Goal: Task Accomplishment & Management: Use online tool/utility

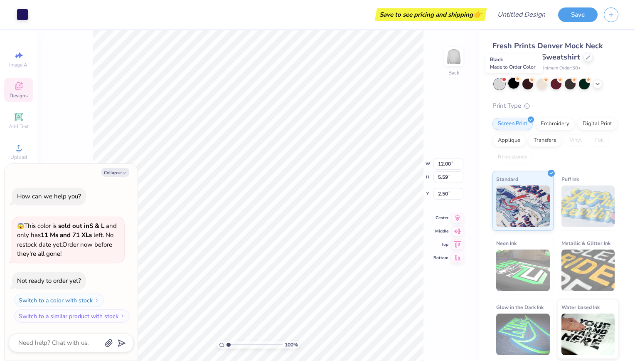
click at [512, 84] on div at bounding box center [513, 83] width 11 height 11
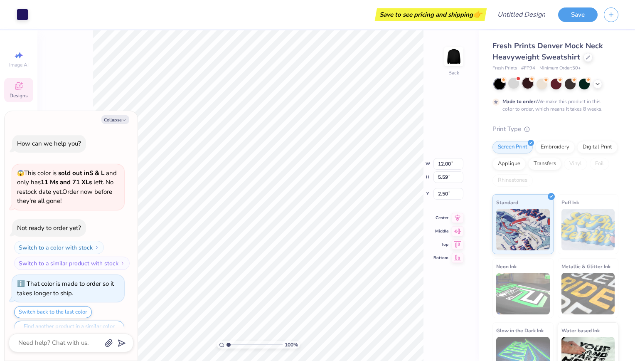
scroll to position [16, 0]
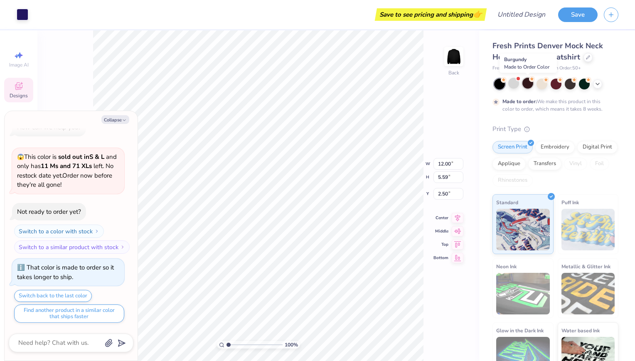
click at [526, 84] on div at bounding box center [527, 83] width 11 height 11
click at [552, 84] on div at bounding box center [556, 83] width 11 height 11
click at [500, 82] on div at bounding box center [499, 84] width 11 height 11
click at [512, 82] on div at bounding box center [513, 83] width 11 height 11
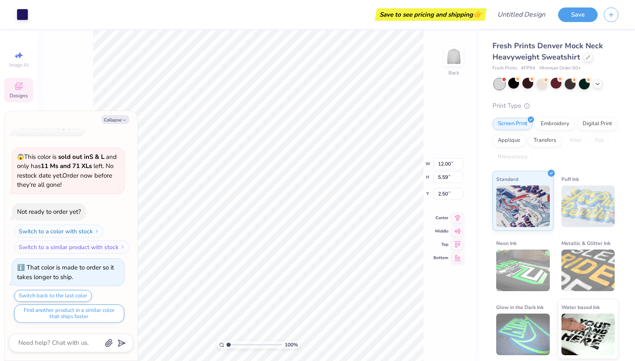
scroll to position [175, 0]
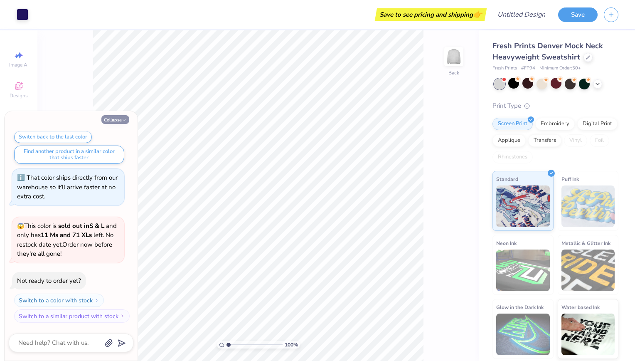
click at [112, 119] on button "Collapse" at bounding box center [115, 119] width 28 height 9
type textarea "x"
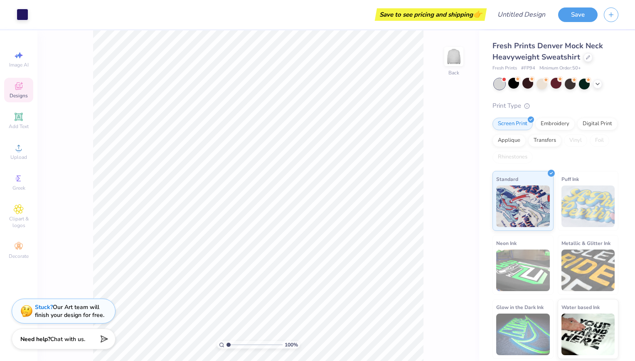
click at [20, 91] on div "Designs" at bounding box center [18, 90] width 29 height 25
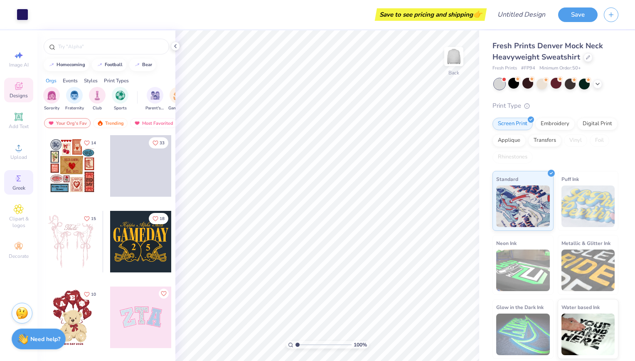
click at [19, 187] on span "Greek" at bounding box center [18, 188] width 13 height 7
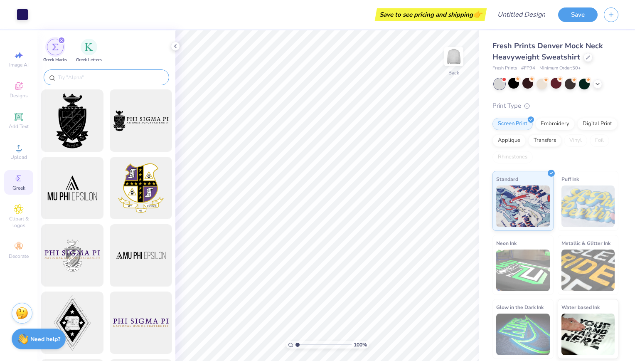
click at [103, 77] on input "text" at bounding box center [110, 77] width 106 height 8
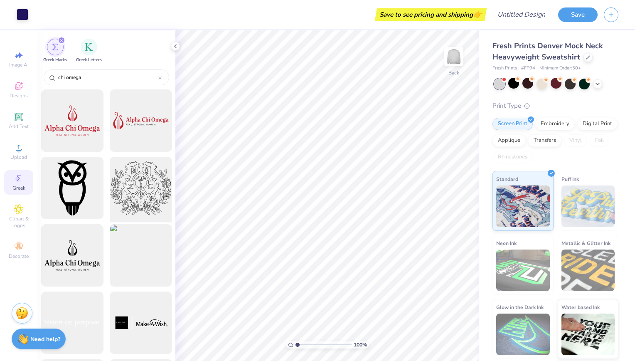
type input "chi omega"
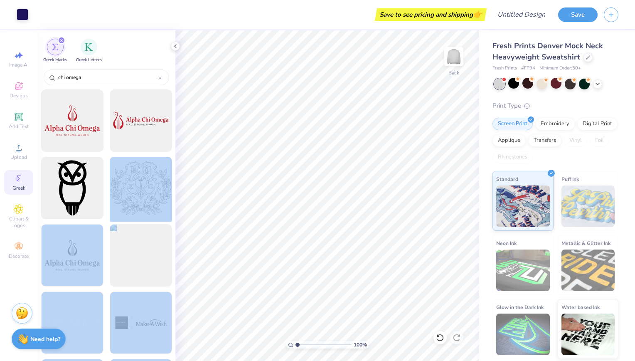
click at [378, 173] on div "Art colors Save to see pricing and shipping 👉 Design Title Save Image AI Design…" at bounding box center [317, 180] width 635 height 361
click at [167, 195] on div at bounding box center [140, 188] width 69 height 69
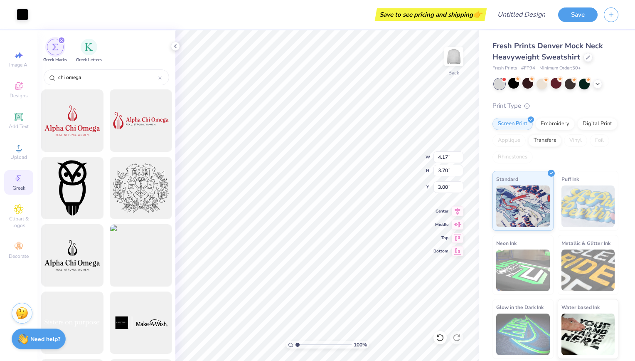
type input "4.17"
type input "3.70"
type input "4.68"
type input "3.33"
type input "2.96"
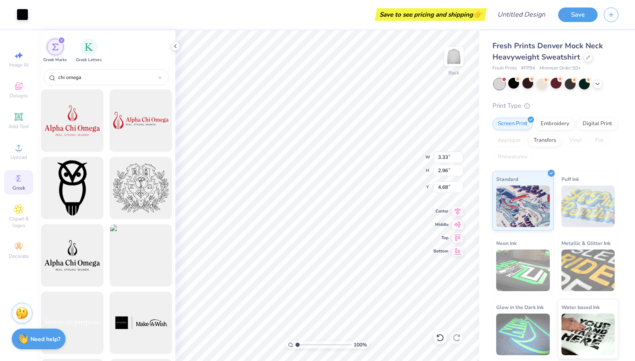
type input "5.04"
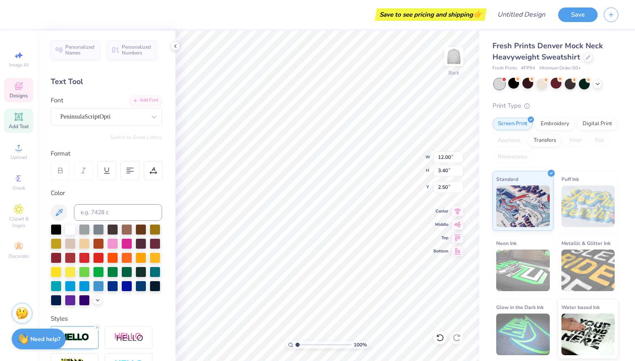
scroll to position [7, 3]
type textarea "Phi Beta"
type input "6.66"
type input "2.58"
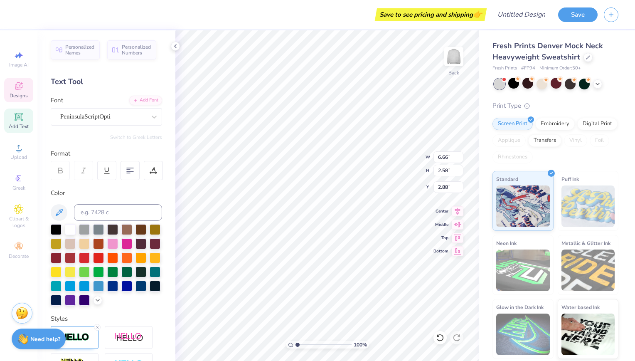
type input "2.88"
type textarea "P"
type textarea "Chi Omega"
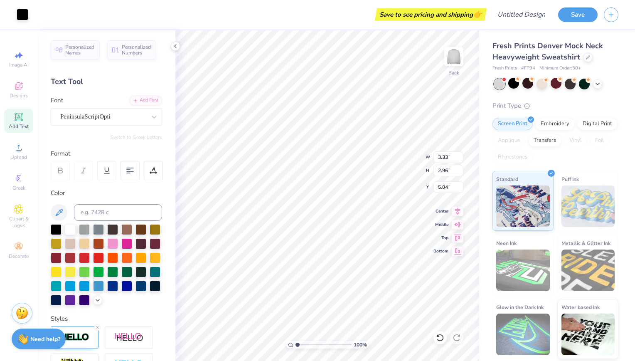
type input "7.26"
type input "2.52"
type input "2.72"
click at [104, 244] on div at bounding box center [98, 242] width 11 height 11
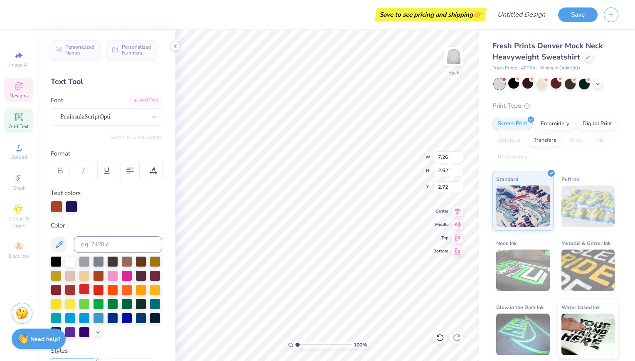
click at [90, 287] on div at bounding box center [84, 288] width 11 height 11
click at [74, 209] on div at bounding box center [72, 206] width 12 height 12
click at [104, 289] on div at bounding box center [98, 288] width 11 height 11
click at [90, 286] on div at bounding box center [84, 288] width 11 height 11
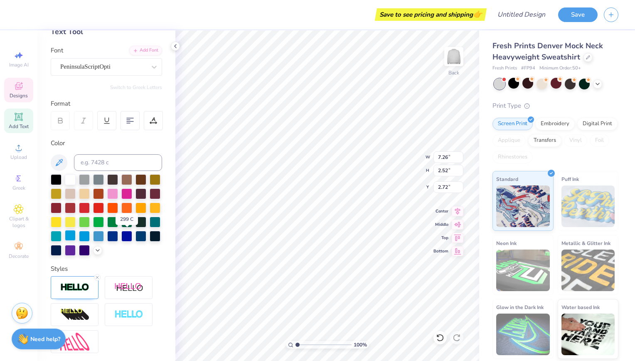
scroll to position [49, 0]
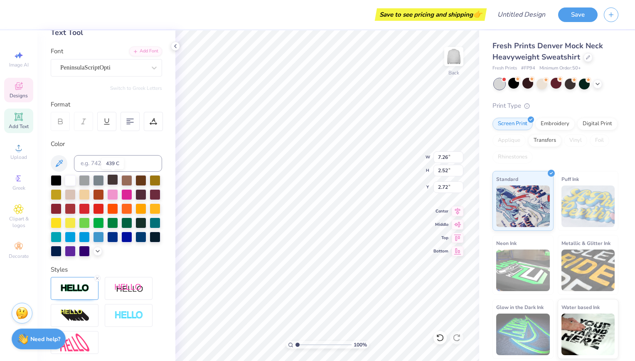
click at [111, 179] on div at bounding box center [112, 179] width 11 height 11
click at [90, 205] on div at bounding box center [84, 207] width 11 height 11
type input "3.33"
type input "2.96"
type input "5.04"
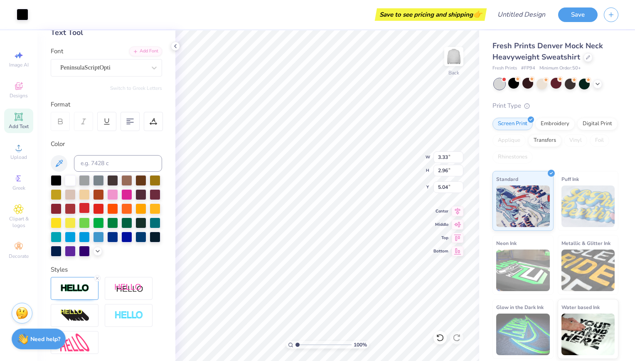
click at [90, 208] on div at bounding box center [84, 207] width 11 height 11
click at [90, 206] on div at bounding box center [84, 207] width 11 height 11
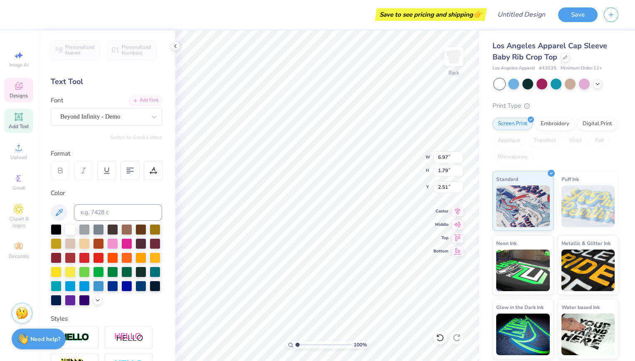
scroll to position [7, 2]
type textarea "A"
type textarea "Chi Omega"
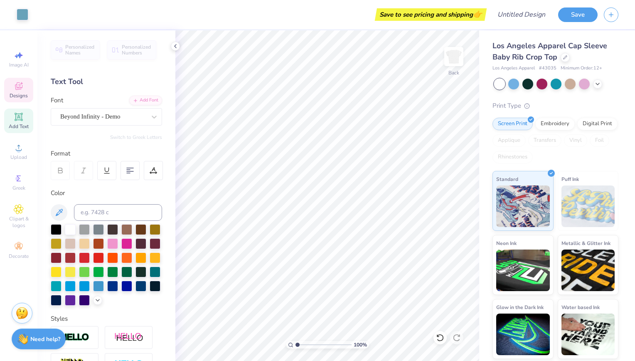
click at [24, 92] on span "Designs" at bounding box center [19, 95] width 18 height 7
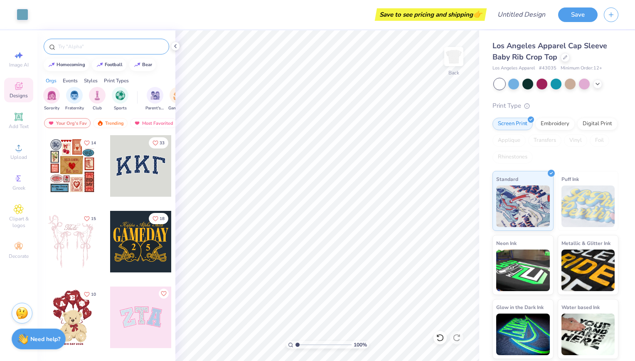
click at [75, 49] on input "text" at bounding box center [110, 46] width 106 height 8
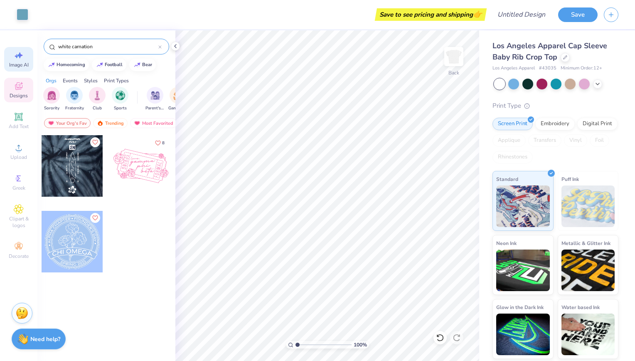
type input "white carnation"
click at [15, 59] on icon at bounding box center [19, 55] width 10 height 10
select select "4"
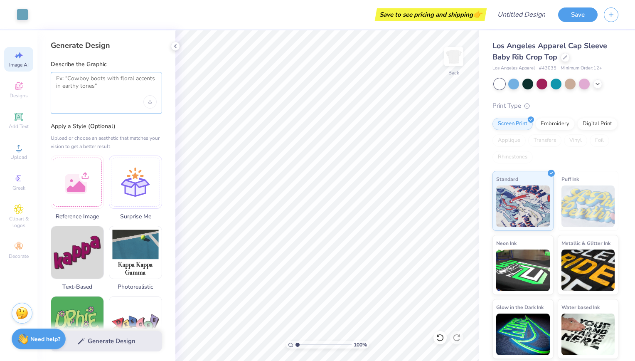
click at [93, 82] on textarea at bounding box center [106, 85] width 101 height 21
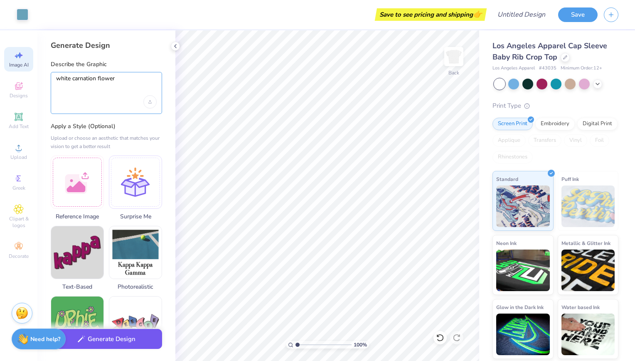
type textarea "white carnation flower"
click at [114, 344] on button "Generate Design" at bounding box center [106, 339] width 111 height 20
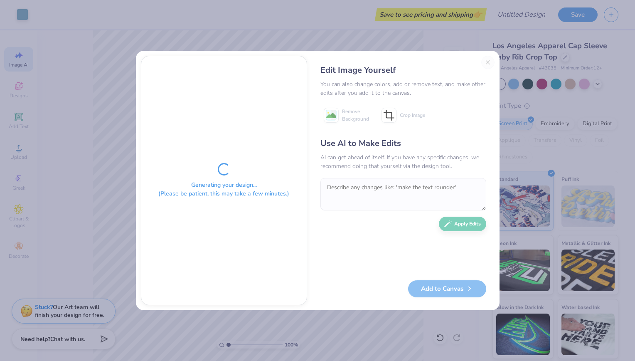
click at [488, 59] on div "Edit Image Yourself You can also change colors, add or remove text, and make ot…" at bounding box center [403, 180] width 182 height 249
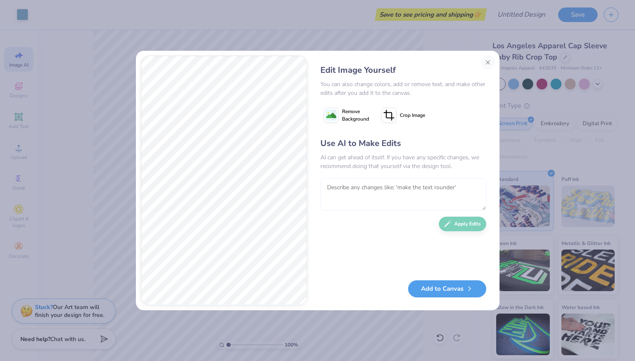
click at [359, 190] on textarea at bounding box center [403, 194] width 166 height 32
type textarea "make it more realistic"
click at [453, 221] on button "Apply Edits" at bounding box center [457, 221] width 47 height 15
